Goal: Task Accomplishment & Management: Use online tool/utility

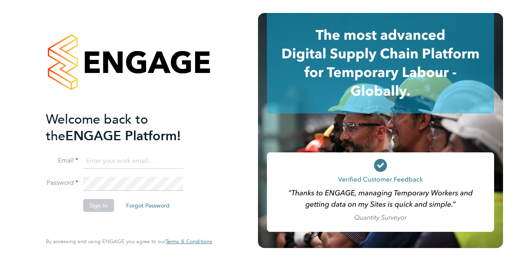
type input "[PERSON_NAME][EMAIL_ADDRESS][DOMAIN_NAME]"
click at [97, 208] on button "Sign In" at bounding box center [98, 205] width 31 height 13
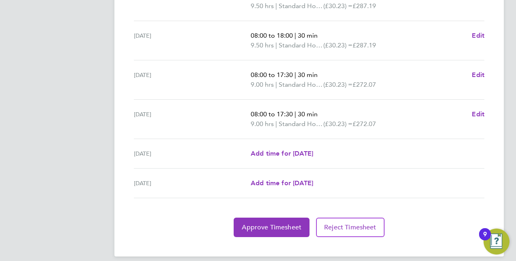
scroll to position [307, 0]
click at [281, 226] on span "Approve Timesheet" at bounding box center [272, 227] width 60 height 8
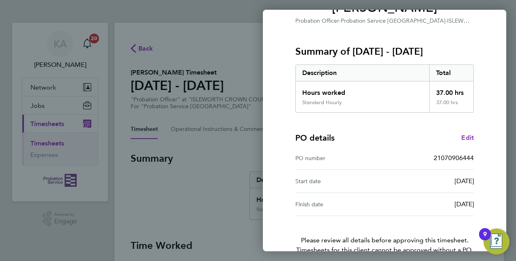
scroll to position [127, 0]
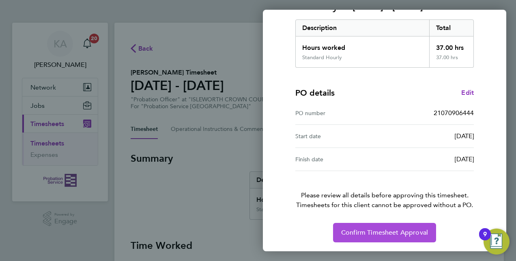
click at [393, 235] on span "Confirm Timesheet Approval" at bounding box center [384, 233] width 87 height 8
